Goal: Task Accomplishment & Management: Complete application form

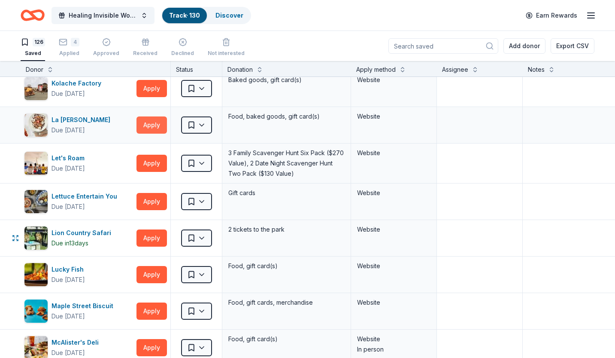
scroll to position [2208, 0]
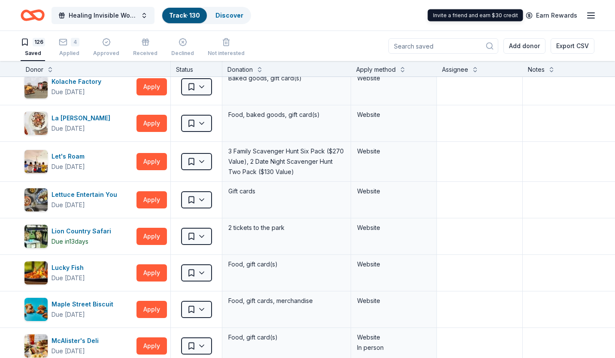
click at [592, 14] on icon "button" at bounding box center [591, 15] width 10 height 10
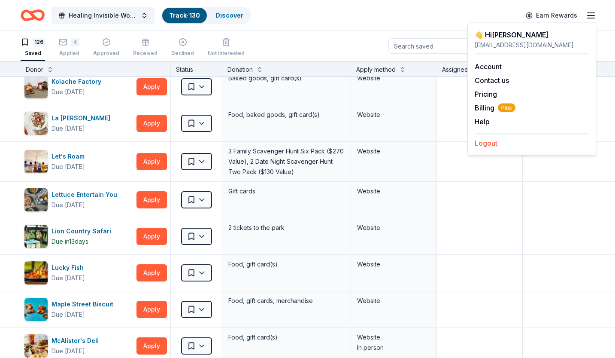
click at [489, 144] on button "Logout" at bounding box center [486, 143] width 23 height 10
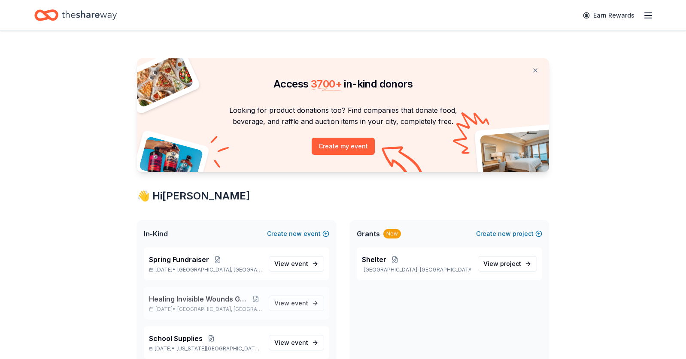
click at [184, 301] on span "Healing Invisible Wounds Golf Tournament" at bounding box center [199, 299] width 101 height 10
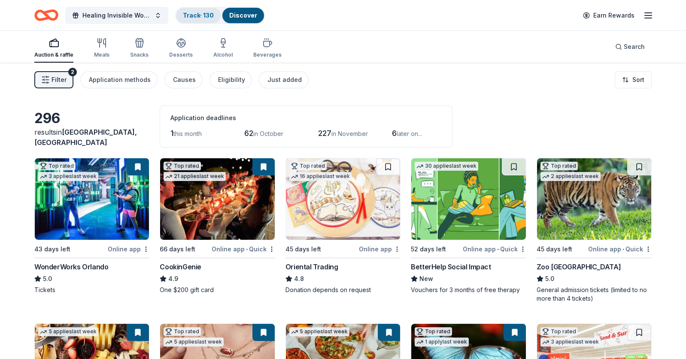
click at [201, 17] on link "Track · 130" at bounding box center [198, 15] width 31 height 7
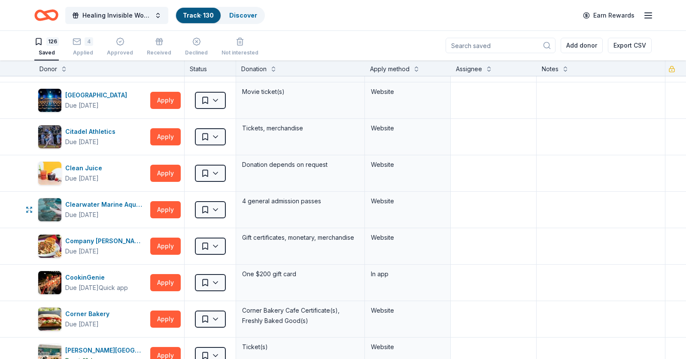
scroll to position [348, 0]
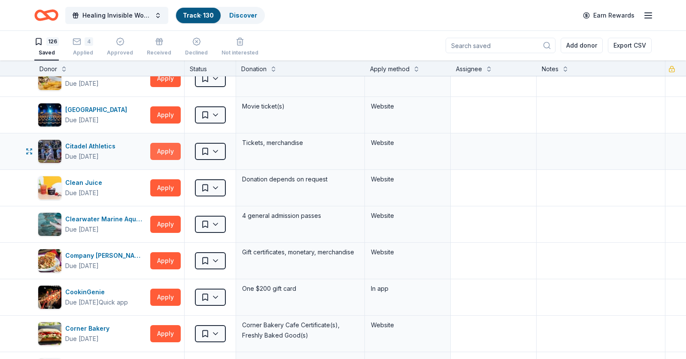
click at [170, 147] on button "Apply" at bounding box center [165, 151] width 30 height 17
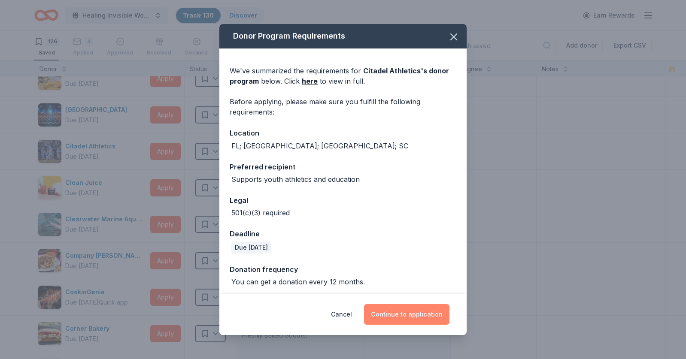
click at [404, 313] on button "Continue to application" at bounding box center [406, 314] width 85 height 21
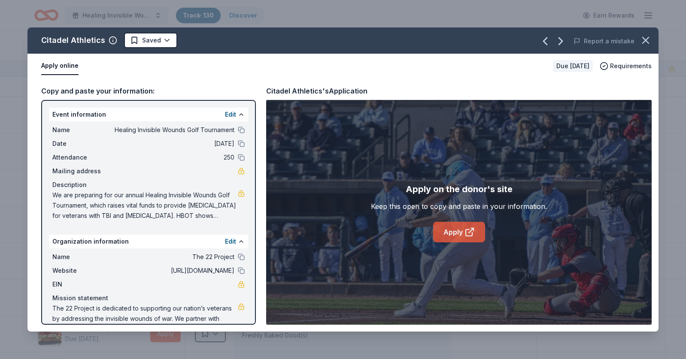
click at [468, 231] on icon at bounding box center [470, 232] width 10 height 10
click at [643, 39] on icon "button" at bounding box center [646, 40] width 12 height 12
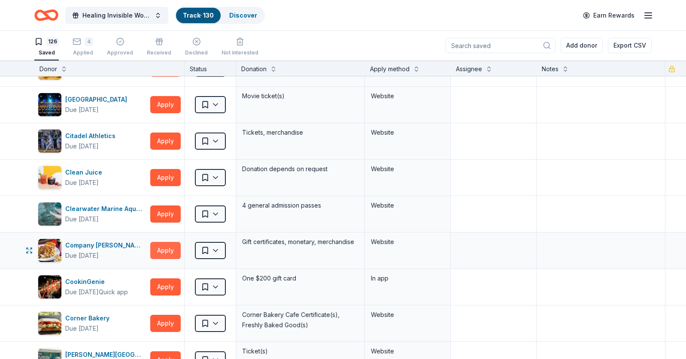
scroll to position [360, 0]
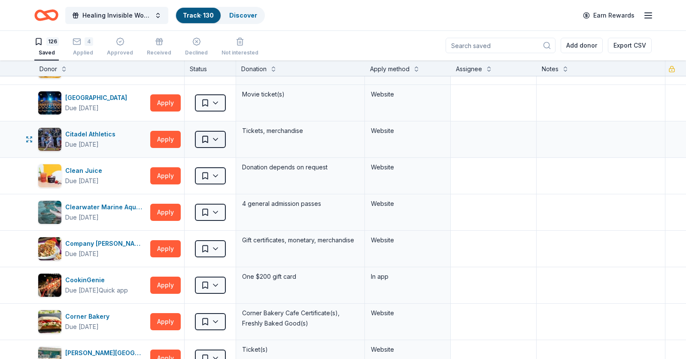
click at [216, 140] on html "Healing Invisible Wounds Golf Tournament Track · 130 Discover Earn Rewards 126 …" at bounding box center [343, 179] width 686 height 359
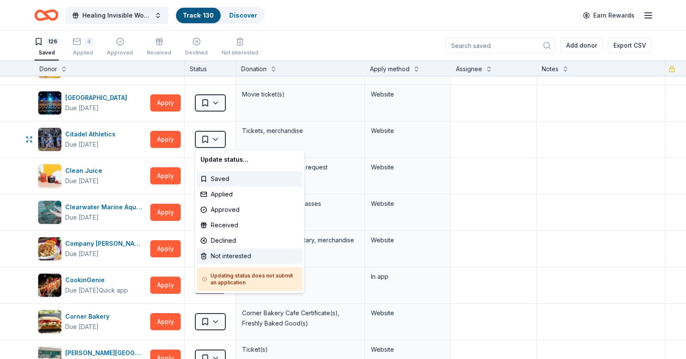
click at [227, 255] on div "Not interested" at bounding box center [250, 256] width 106 height 15
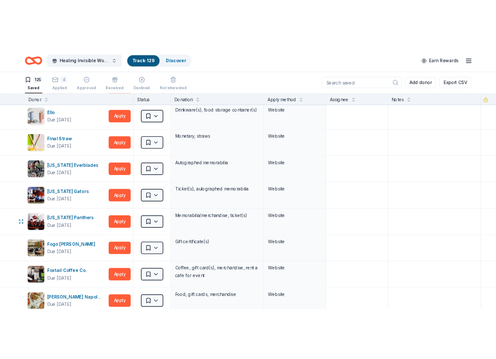
scroll to position [850, 0]
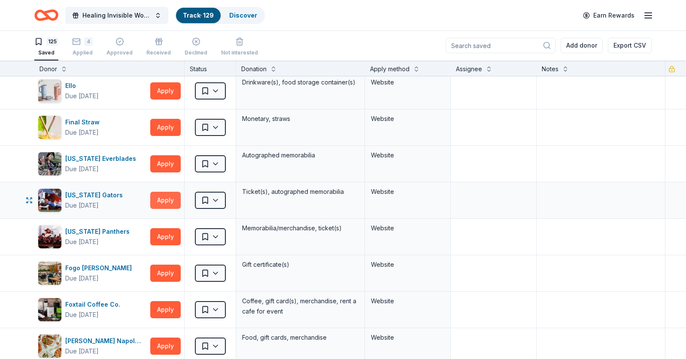
click at [168, 200] on button "Apply" at bounding box center [165, 200] width 30 height 17
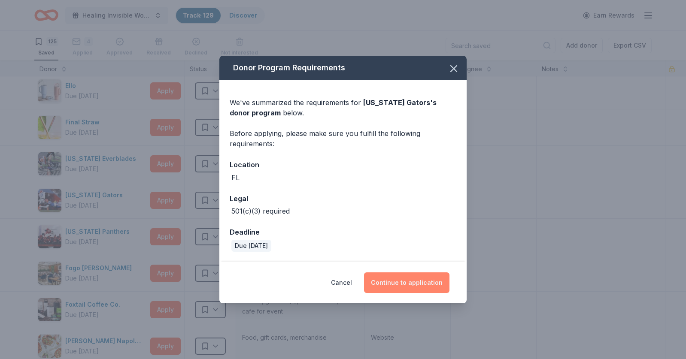
click at [407, 286] on button "Continue to application" at bounding box center [406, 283] width 85 height 21
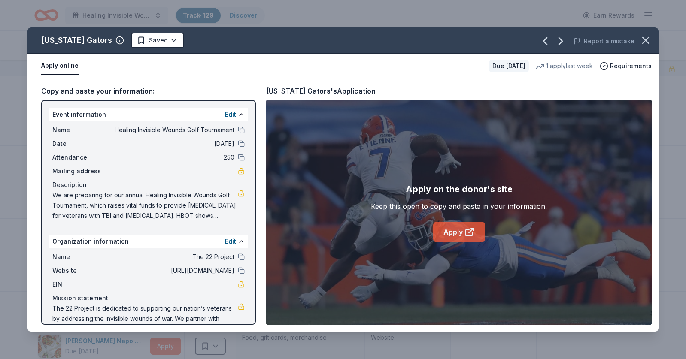
click at [455, 237] on link "Apply" at bounding box center [459, 232] width 52 height 21
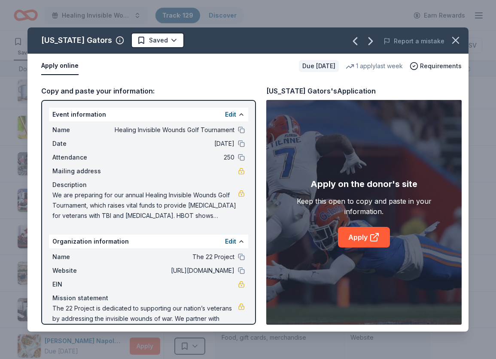
click at [145, 45] on html "Healing Invisible Wounds Golf Tournament Track · 129 Discover Earn Rewards 125 …" at bounding box center [248, 179] width 496 height 359
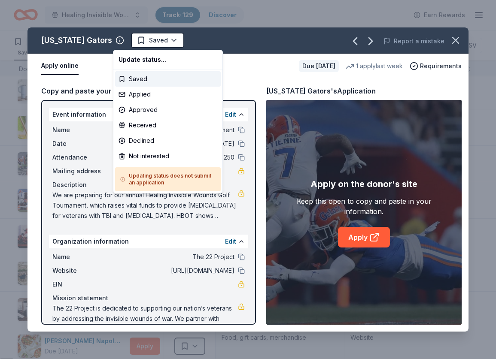
scroll to position [0, 0]
click at [141, 93] on div "Applied" at bounding box center [168, 94] width 106 height 15
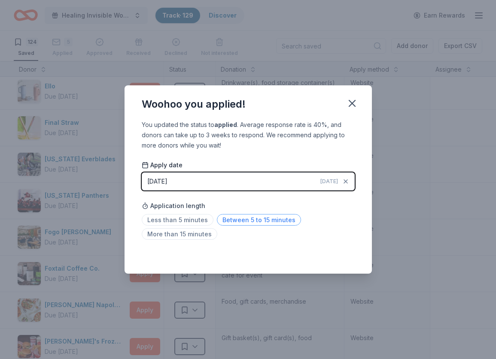
click at [237, 217] on span "Between 5 to 15 minutes" at bounding box center [259, 220] width 84 height 12
click at [350, 103] on icon "button" at bounding box center [352, 103] width 12 height 12
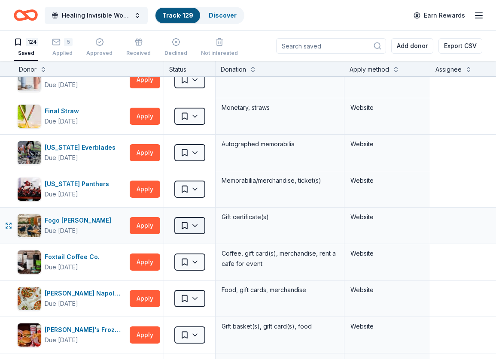
scroll to position [863, 0]
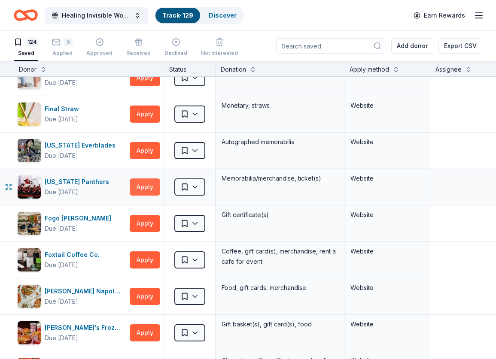
click at [149, 188] on button "Apply" at bounding box center [145, 187] width 30 height 17
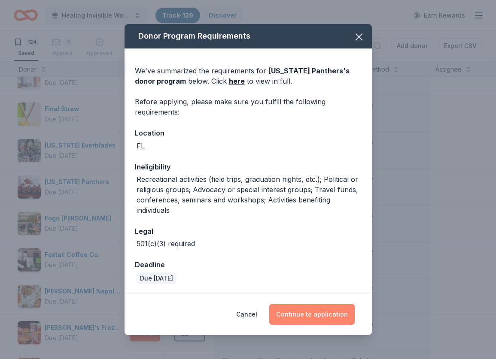
click at [313, 316] on button "Continue to application" at bounding box center [311, 314] width 85 height 21
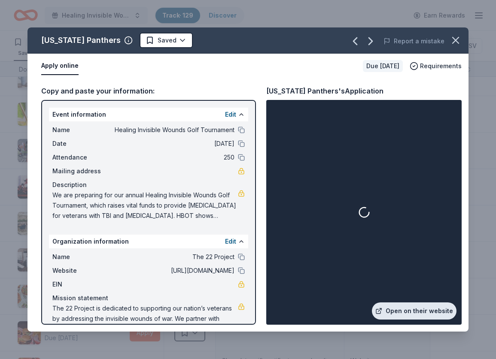
click at [426, 310] on link "Open on their website" at bounding box center [414, 311] width 85 height 17
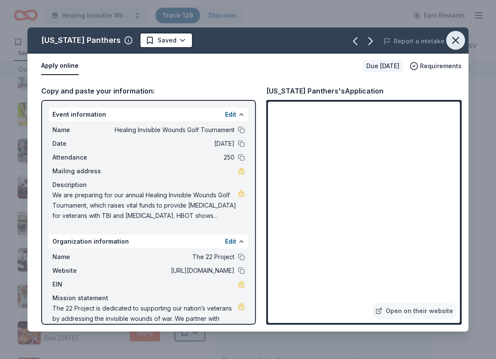
click at [457, 42] on icon "button" at bounding box center [456, 40] width 6 height 6
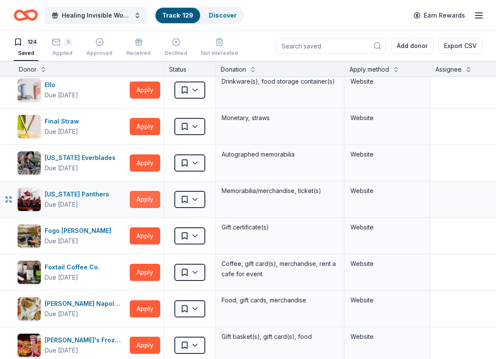
scroll to position [854, 0]
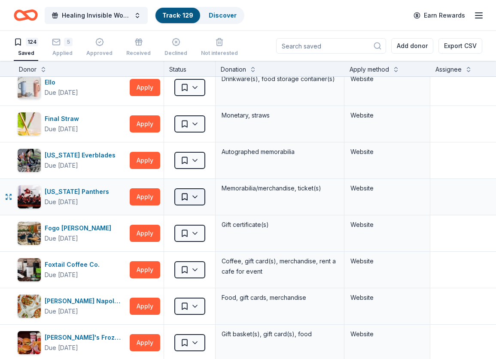
click at [181, 194] on html "Healing Invisible Wounds Golf Tournament Track · 129 Discover Earn Rewards 124 …" at bounding box center [248, 179] width 496 height 359
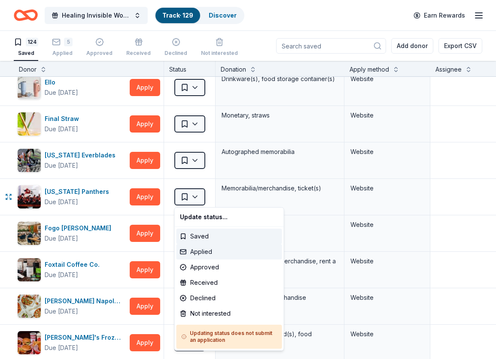
click at [201, 249] on div "Applied" at bounding box center [229, 251] width 106 height 15
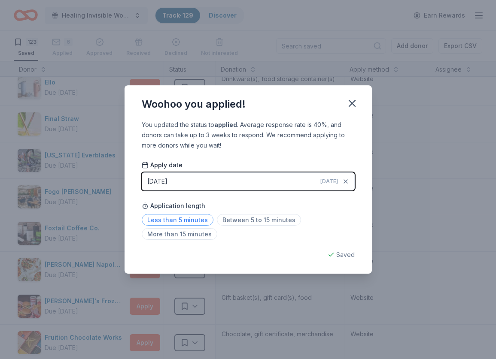
click at [191, 219] on span "Less than 5 minutes" at bounding box center [178, 220] width 72 height 12
click at [354, 104] on icon "button" at bounding box center [352, 103] width 12 height 12
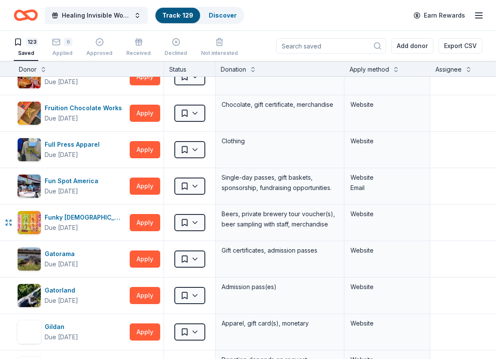
scroll to position [1085, 0]
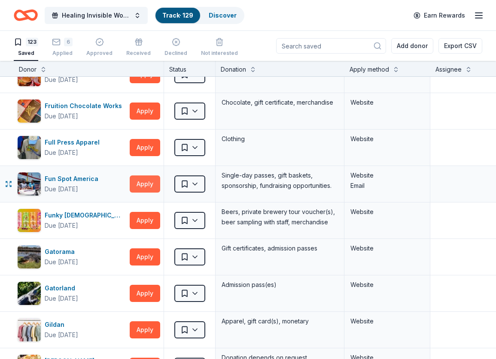
click at [150, 184] on button "Apply" at bounding box center [145, 184] width 30 height 17
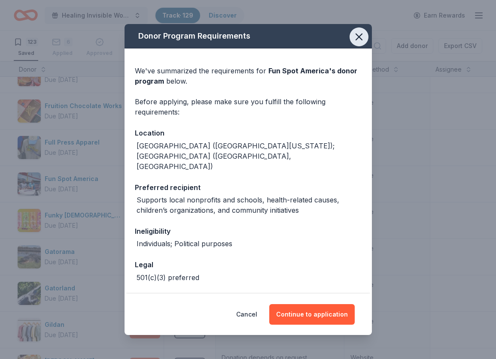
click at [359, 38] on icon "button" at bounding box center [359, 37] width 12 height 12
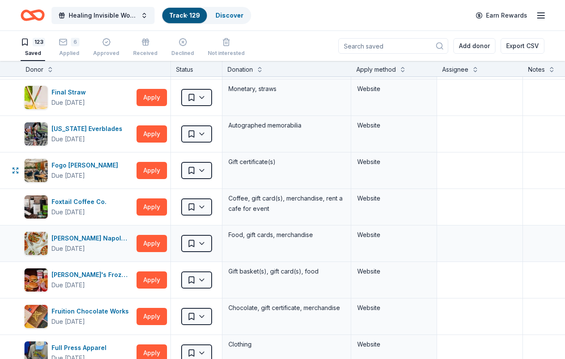
scroll to position [881, 0]
